Goal: Information Seeking & Learning: Learn about a topic

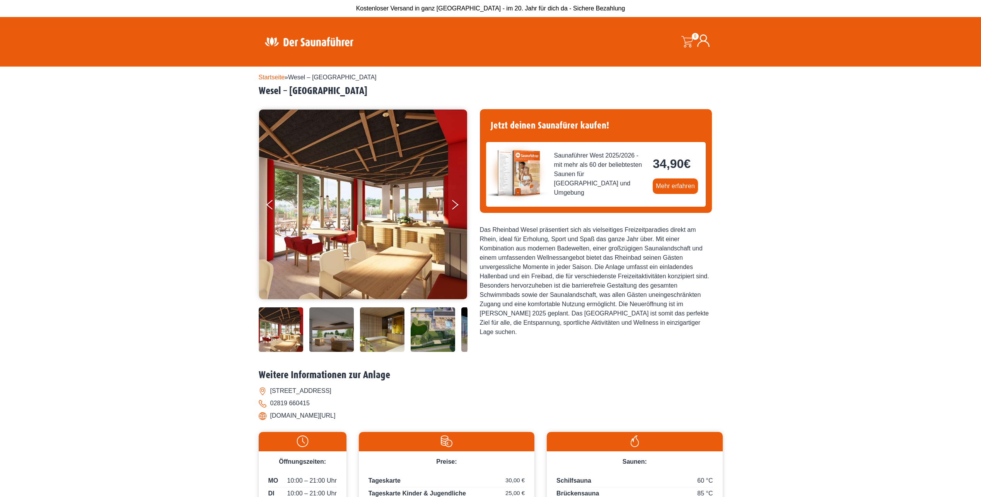
click at [264, 78] on link "Startseite" at bounding box center [272, 77] width 26 height 7
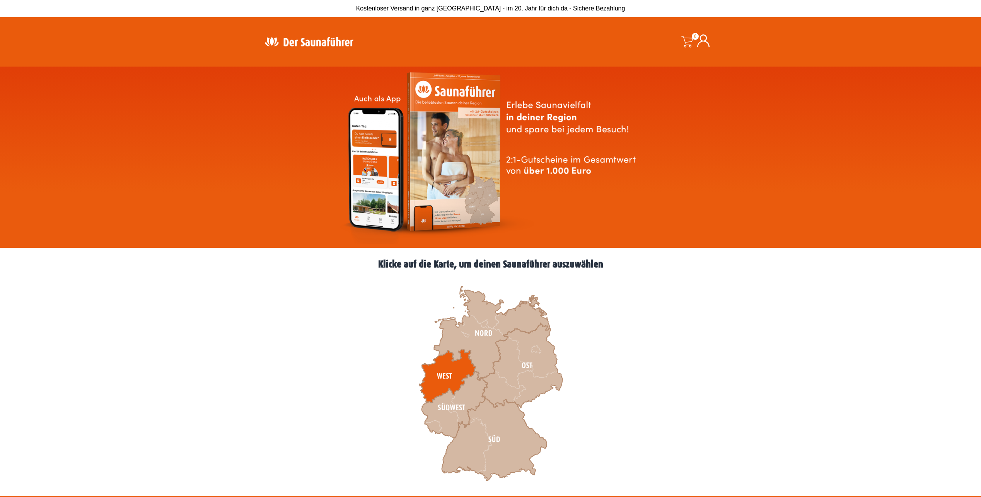
click at [458, 360] on icon at bounding box center [447, 375] width 56 height 53
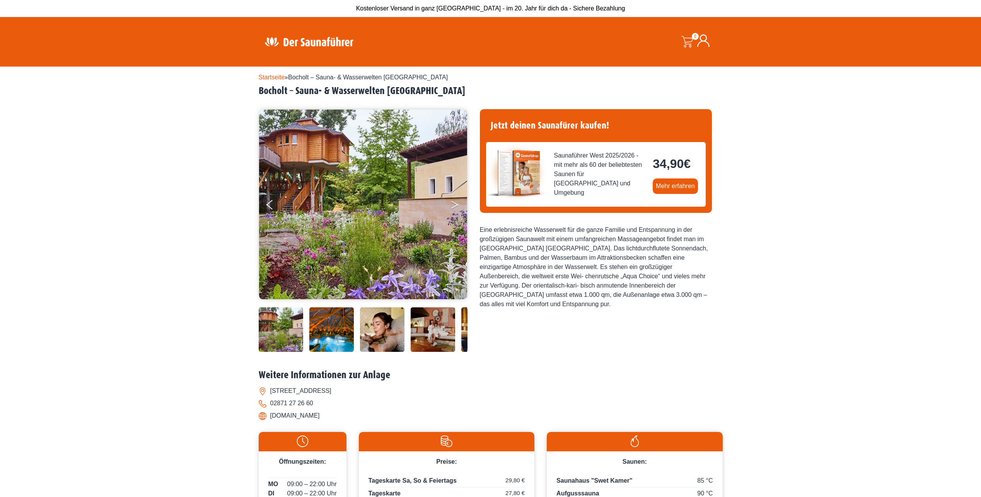
click at [456, 206] on icon "Next" at bounding box center [454, 206] width 7 height 5
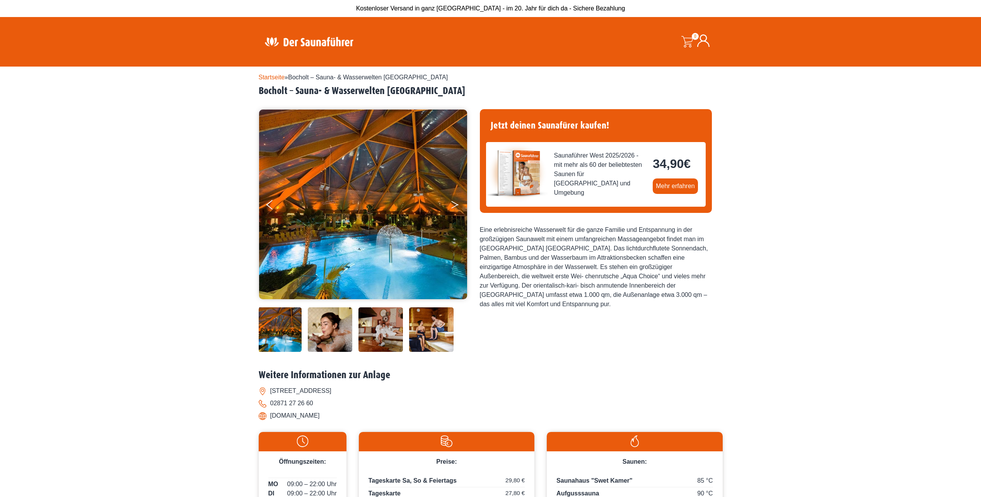
click at [456, 206] on icon "Next" at bounding box center [454, 206] width 7 height 5
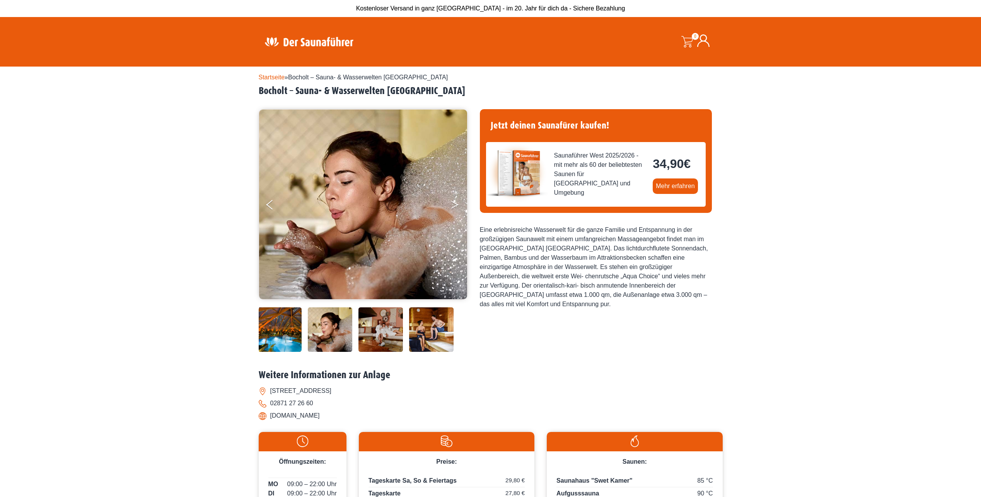
click at [456, 206] on icon "Next" at bounding box center [454, 206] width 7 height 5
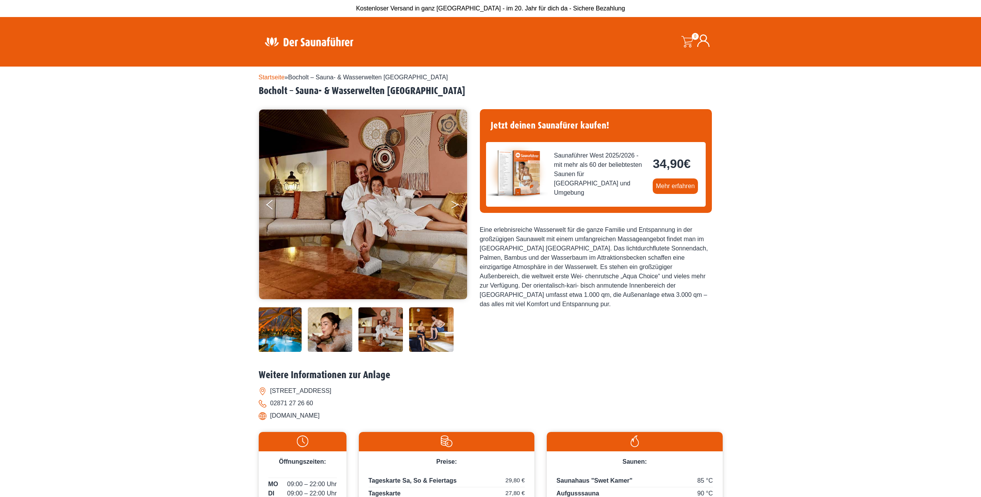
click at [456, 206] on icon "Next" at bounding box center [454, 206] width 7 height 5
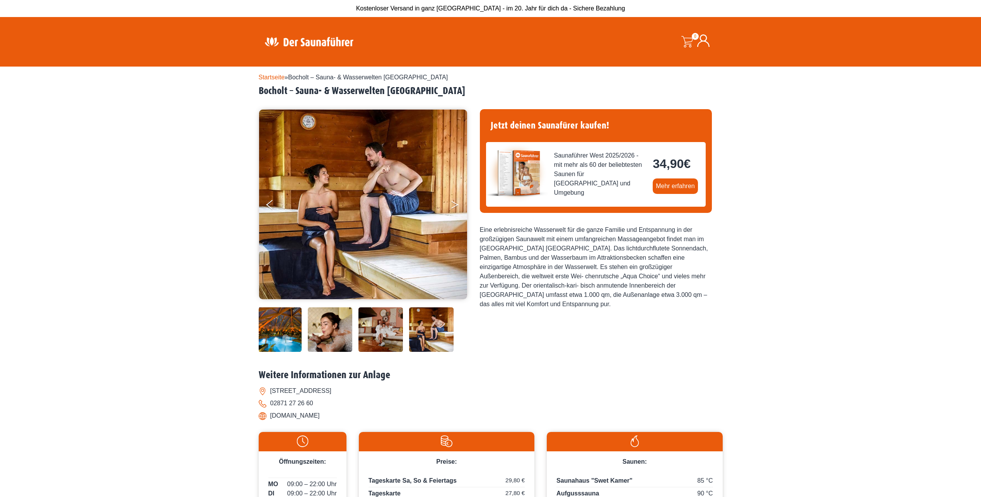
click at [456, 206] on icon "Next" at bounding box center [454, 206] width 7 height 5
drag, startPoint x: 269, startPoint y: 415, endPoint x: 317, endPoint y: 422, distance: 49.3
click at [317, 422] on div "Weitere Informationen zur Anlage Hemdener Weg 169, 46399 Bocholt 02871 27 26 60…" at bounding box center [491, 397] width 464 height 57
drag, startPoint x: 317, startPoint y: 422, endPoint x: 295, endPoint y: 417, distance: 23.1
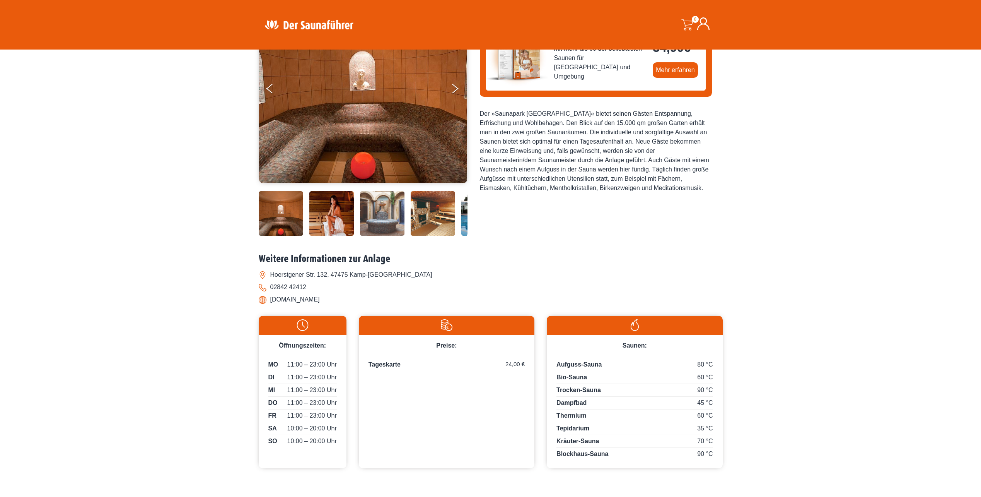
scroll to position [155, 0]
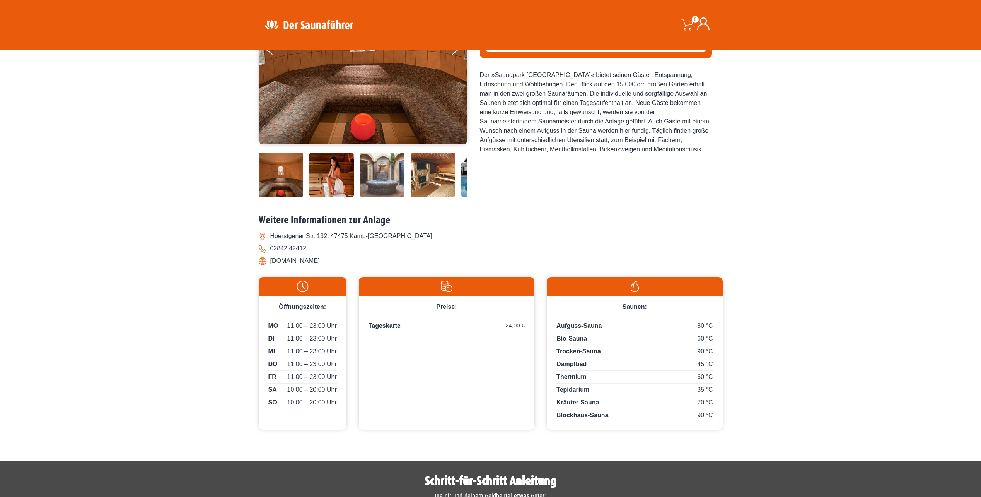
click at [263, 262] on li "www.saunapark-kamperbrueck.de" at bounding box center [491, 260] width 464 height 12
drag, startPoint x: 269, startPoint y: 260, endPoint x: 368, endPoint y: 263, distance: 99.4
click at [368, 263] on li "www.saunapark-kamperbrueck.de" at bounding box center [491, 260] width 464 height 12
drag, startPoint x: 368, startPoint y: 263, endPoint x: 349, endPoint y: 260, distance: 19.6
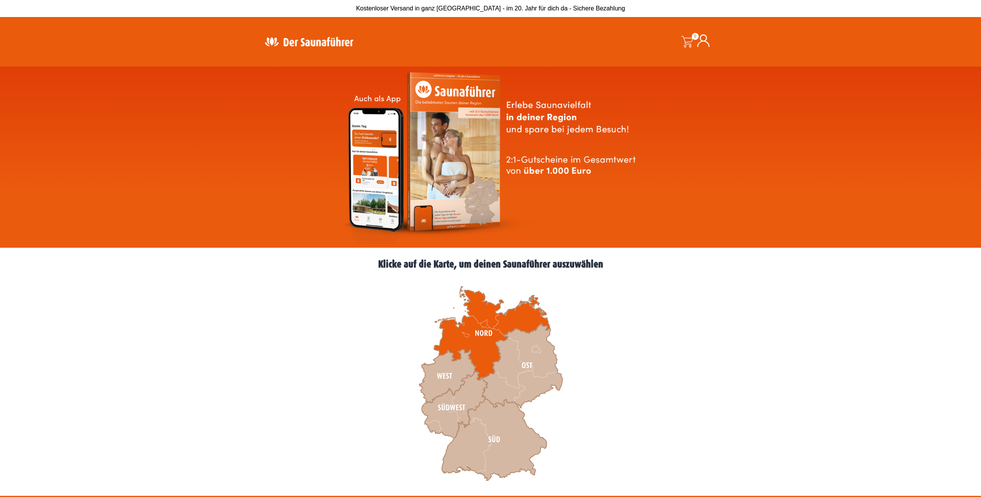
click at [485, 334] on icon at bounding box center [492, 333] width 116 height 94
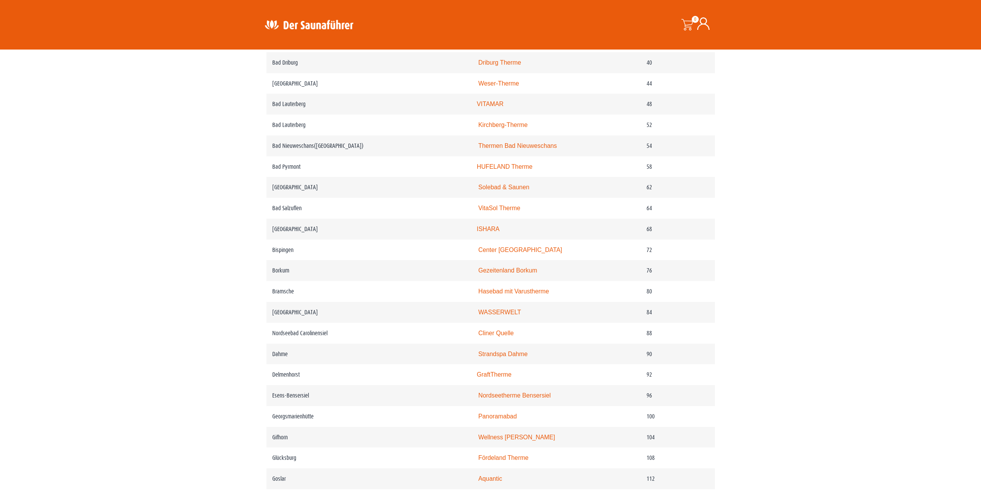
scroll to position [503, 0]
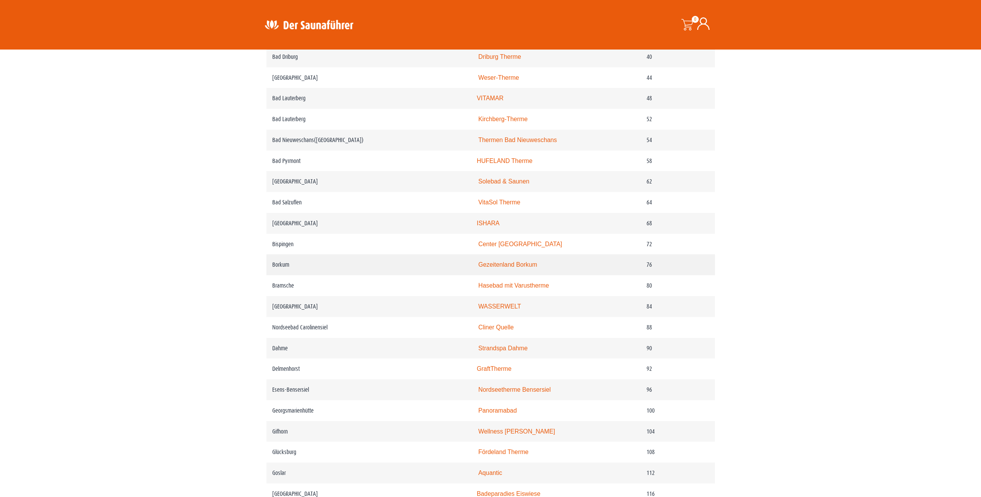
drag, startPoint x: 522, startPoint y: 273, endPoint x: 487, endPoint y: 268, distance: 35.1
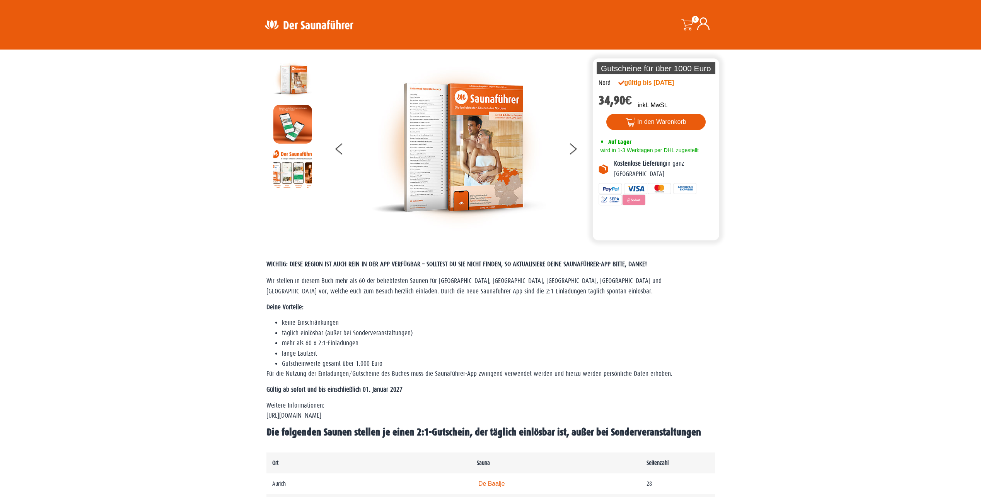
scroll to position [0, 0]
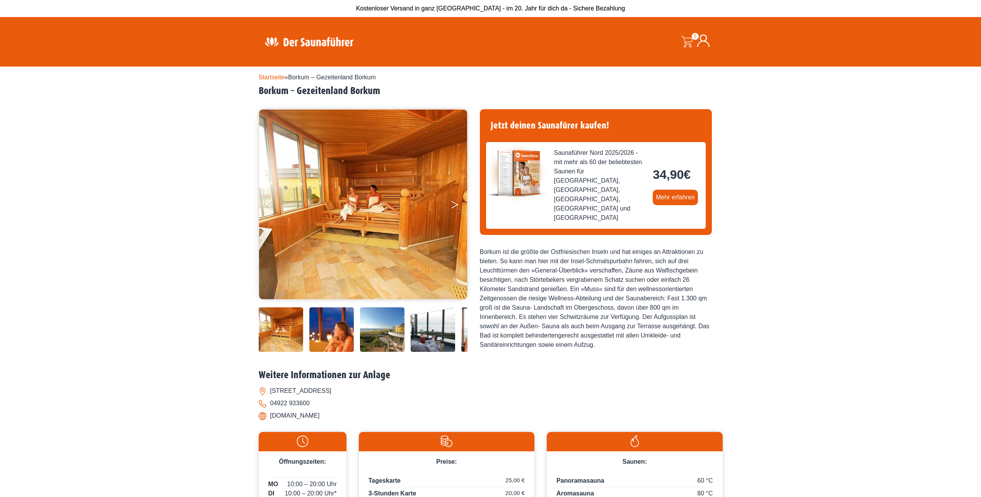
click at [456, 205] on icon "Next" at bounding box center [454, 206] width 7 height 5
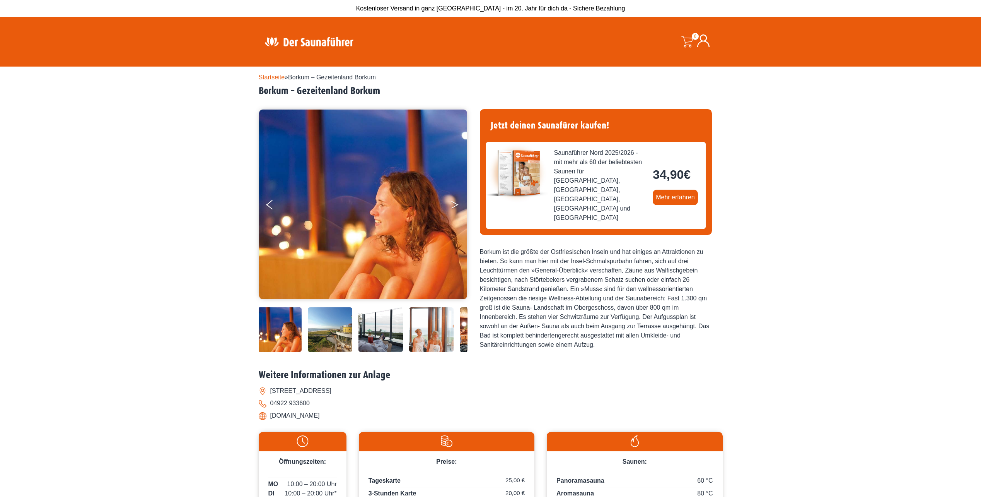
click at [456, 205] on icon "Next" at bounding box center [454, 206] width 7 height 5
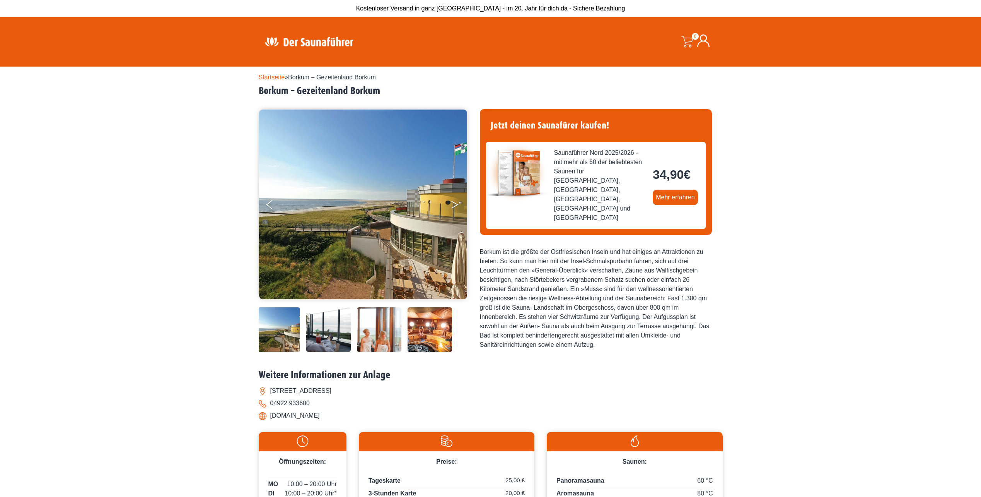
click at [456, 205] on icon "Next" at bounding box center [454, 206] width 7 height 5
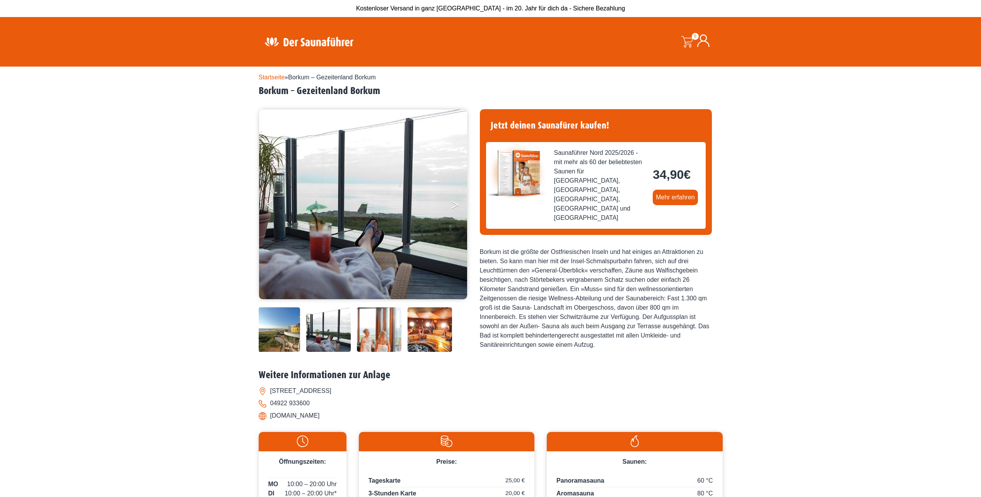
click at [456, 205] on icon "Next" at bounding box center [454, 206] width 7 height 5
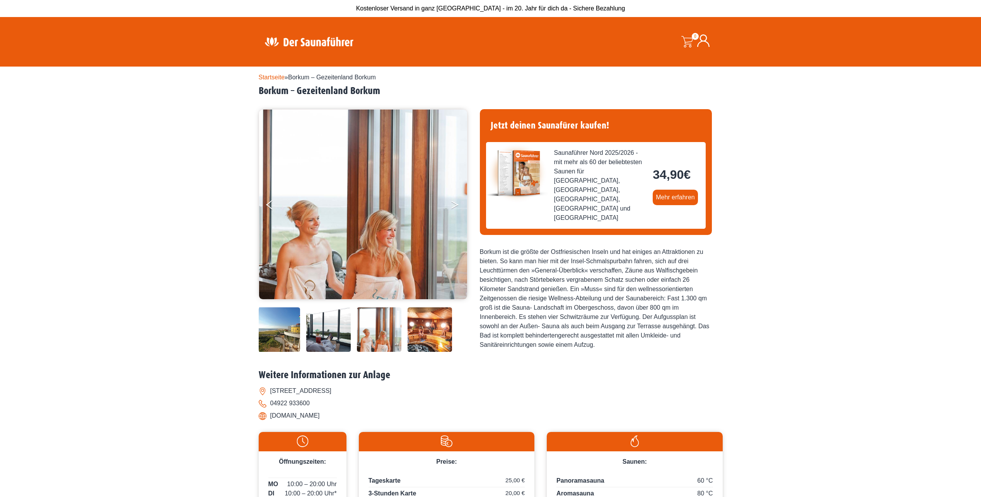
click at [456, 205] on icon "Next" at bounding box center [454, 206] width 7 height 5
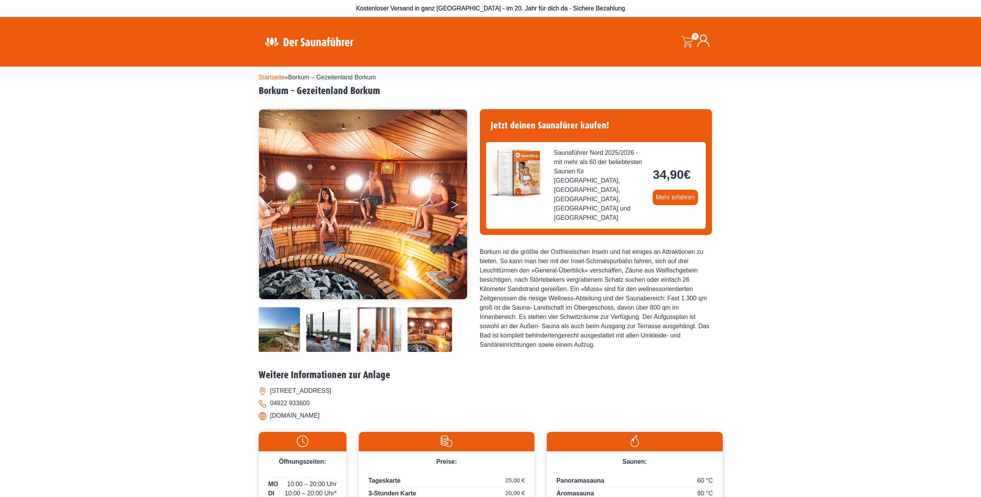
click at [456, 205] on icon "Next" at bounding box center [454, 206] width 7 height 5
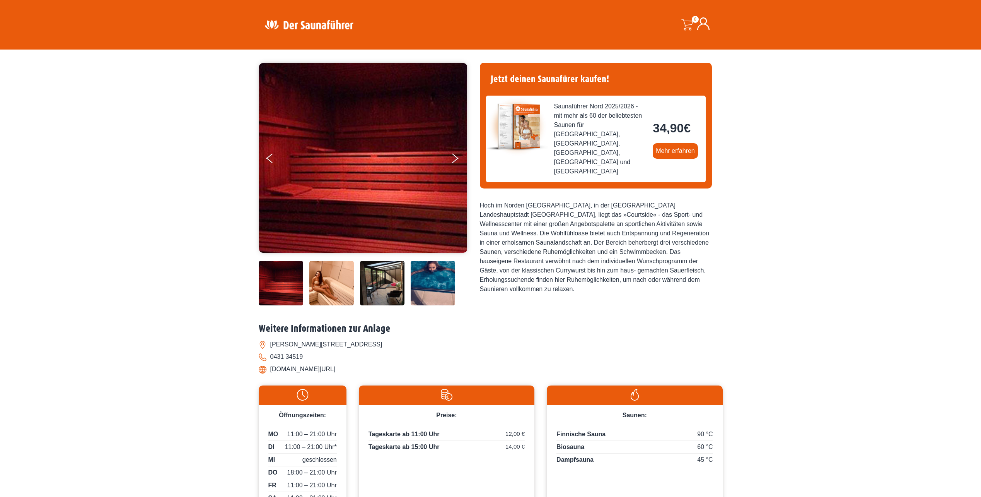
scroll to position [39, 0]
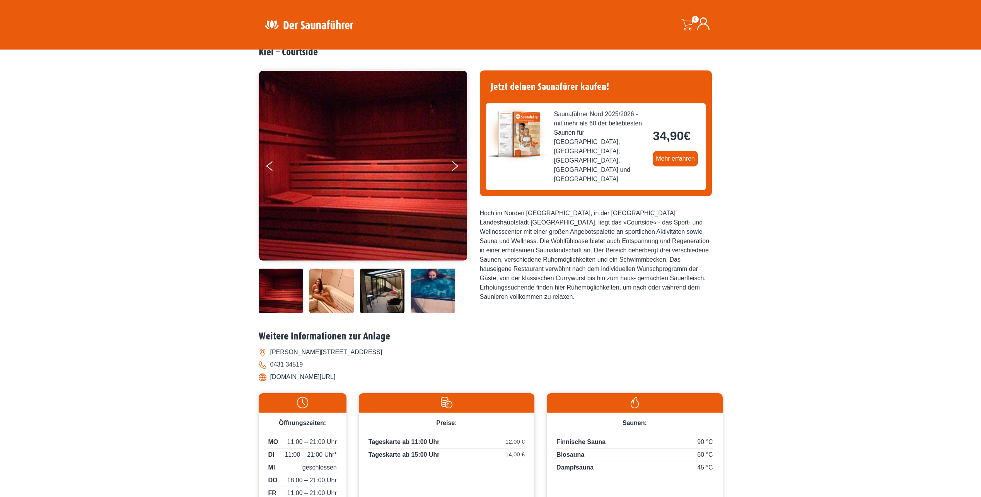
click at [317, 300] on img at bounding box center [331, 290] width 44 height 44
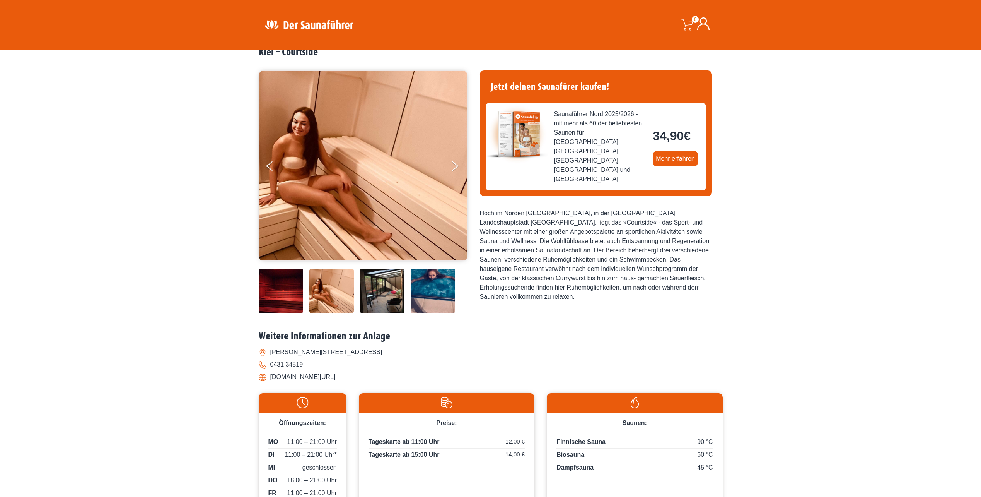
click at [387, 290] on img at bounding box center [382, 290] width 44 height 44
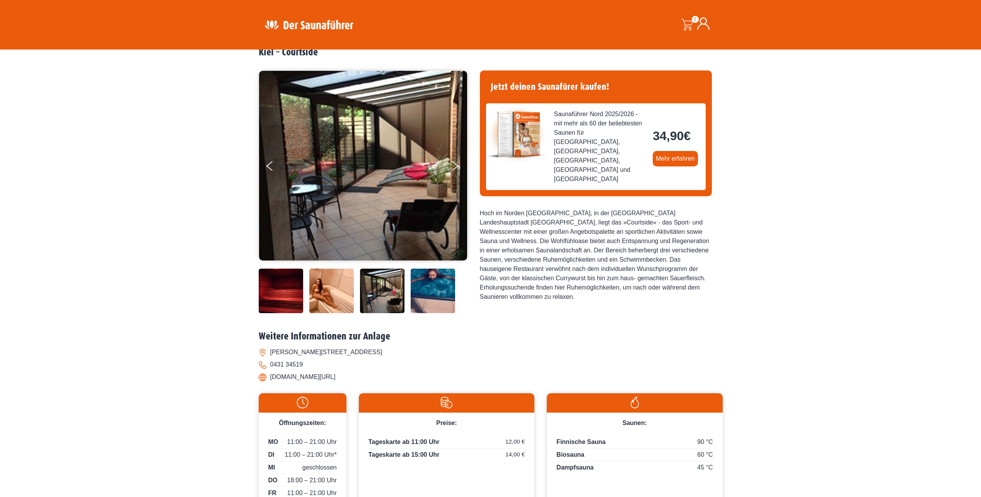
click at [427, 299] on img at bounding box center [433, 290] width 44 height 44
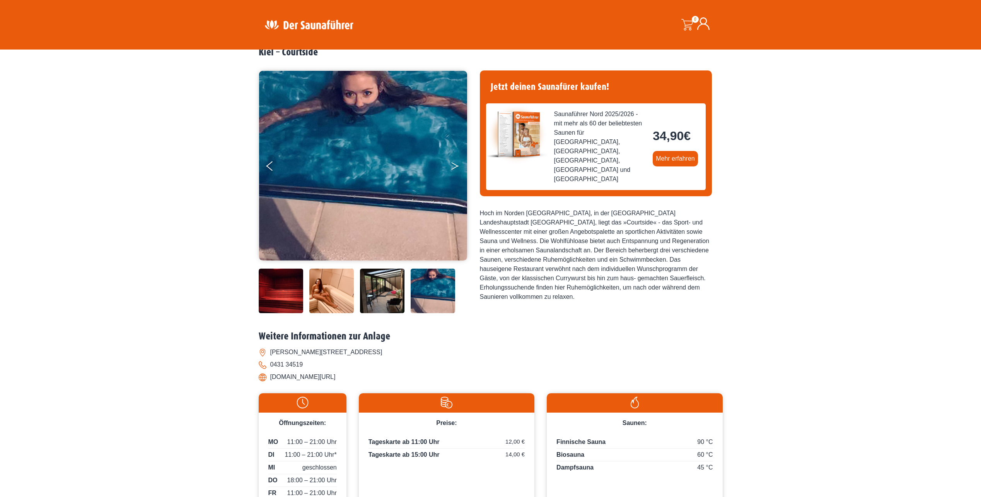
click at [457, 164] on button "Next" at bounding box center [459, 167] width 19 height 19
